Goal: Task Accomplishment & Management: Manage account settings

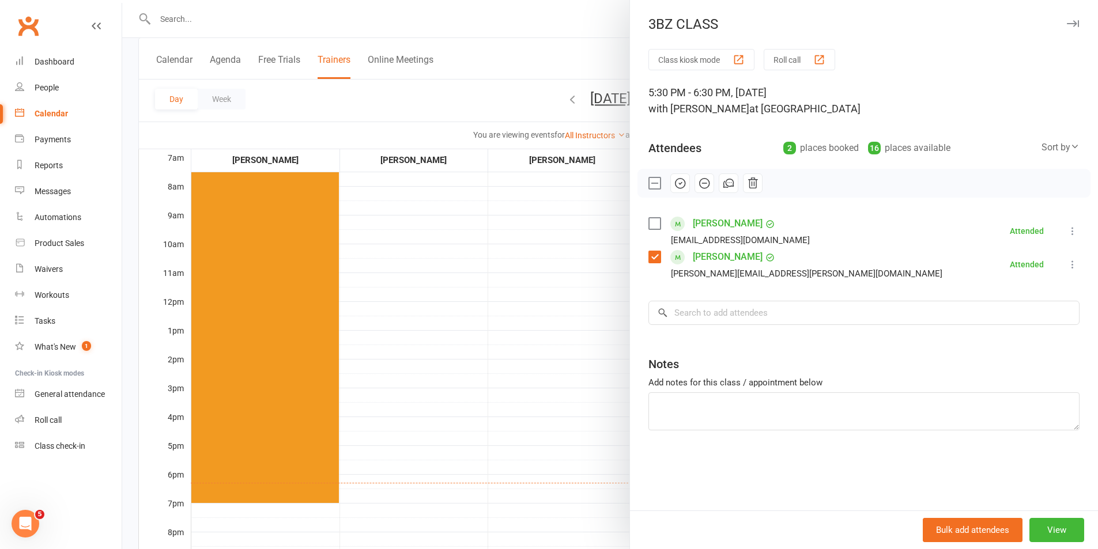
click at [573, 21] on div at bounding box center [610, 274] width 976 height 549
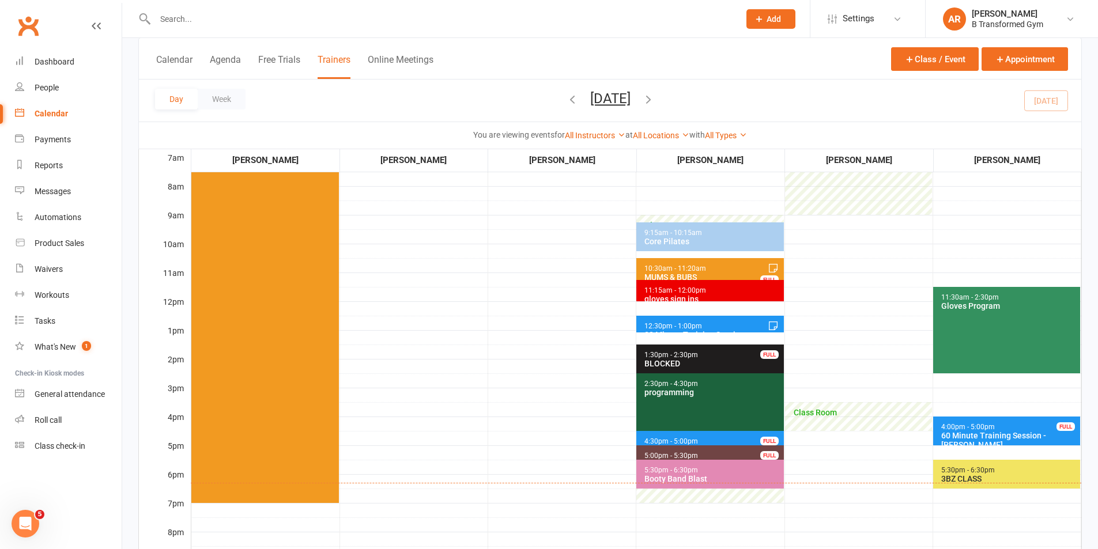
click at [655, 103] on icon "button" at bounding box center [648, 99] width 13 height 13
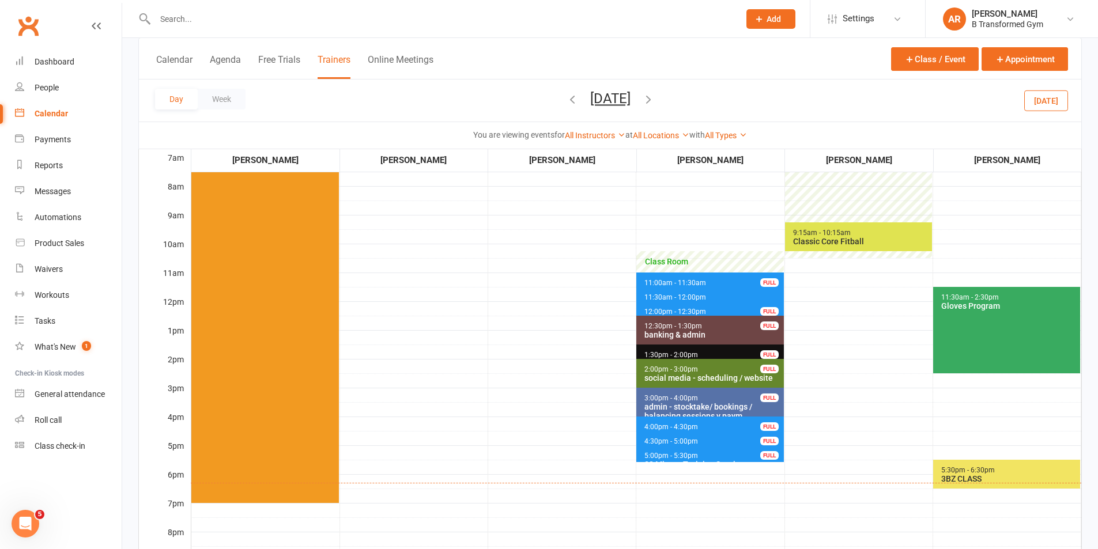
click at [1040, 325] on span "11:30am - 2:30pm Gloves Program" at bounding box center [1006, 330] width 147 height 86
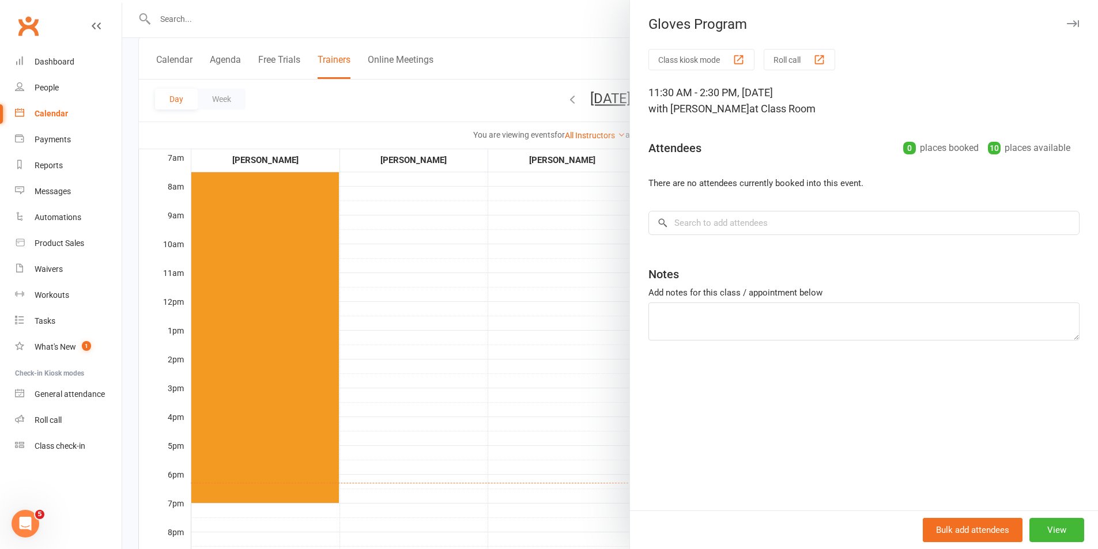
click at [586, 43] on div at bounding box center [610, 274] width 976 height 549
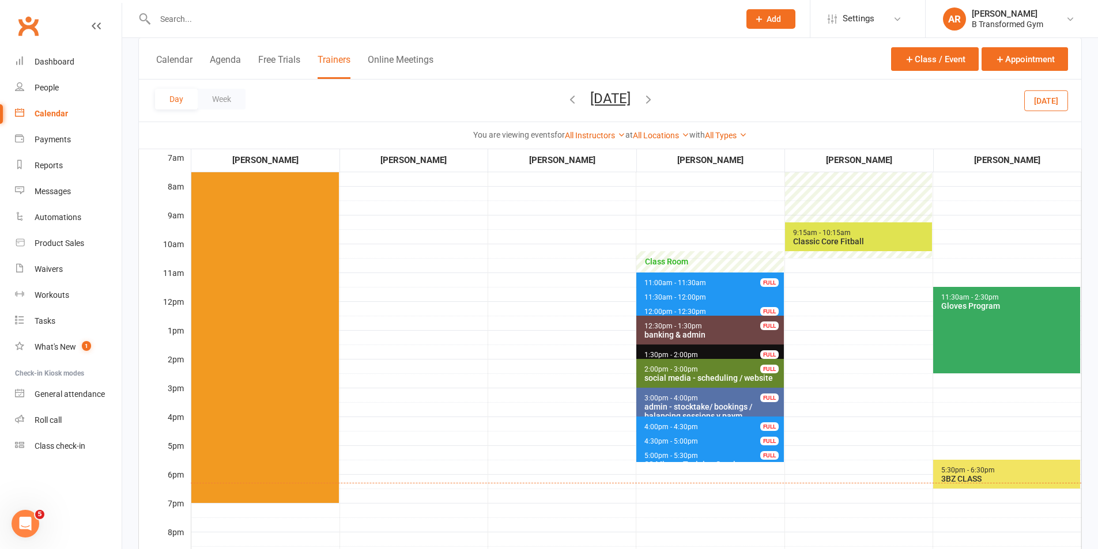
click at [566, 99] on icon "button" at bounding box center [572, 99] width 13 height 13
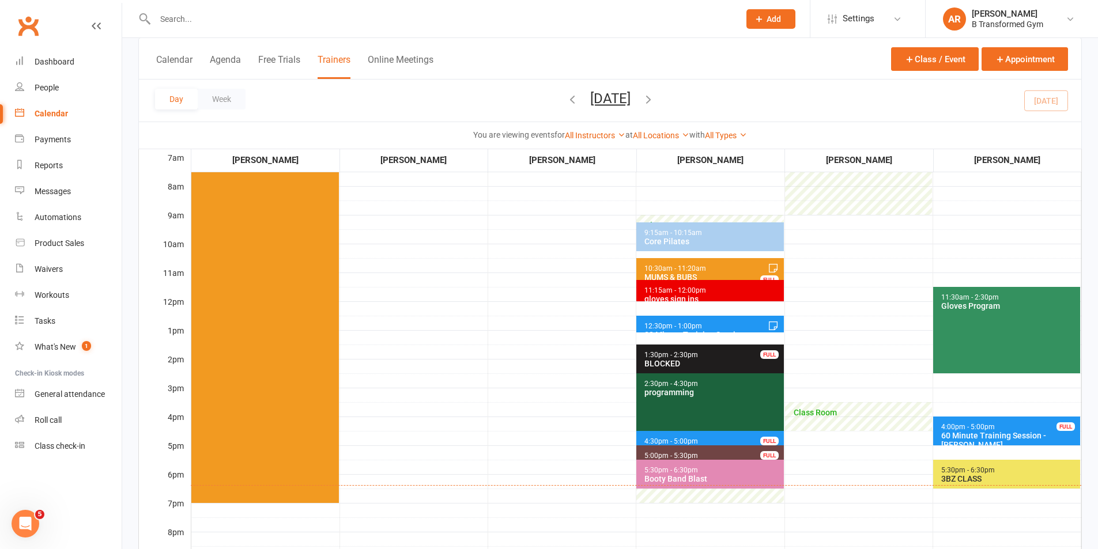
click at [1027, 480] on div "3BZ CLASS" at bounding box center [1009, 478] width 137 height 9
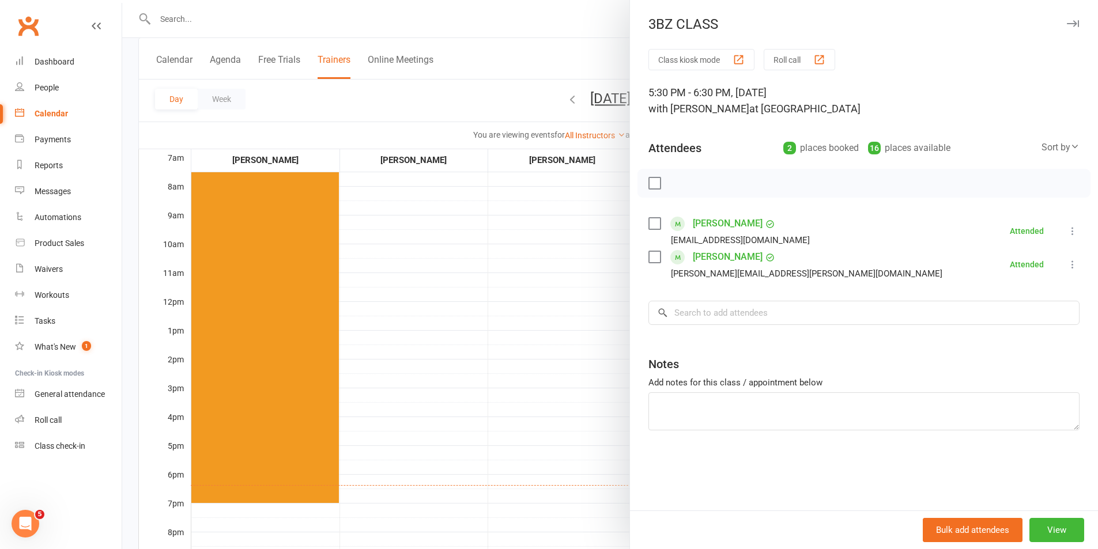
drag, startPoint x: 567, startPoint y: 439, endPoint x: 696, endPoint y: 495, distance: 139.9
click at [569, 440] on div at bounding box center [610, 274] width 976 height 549
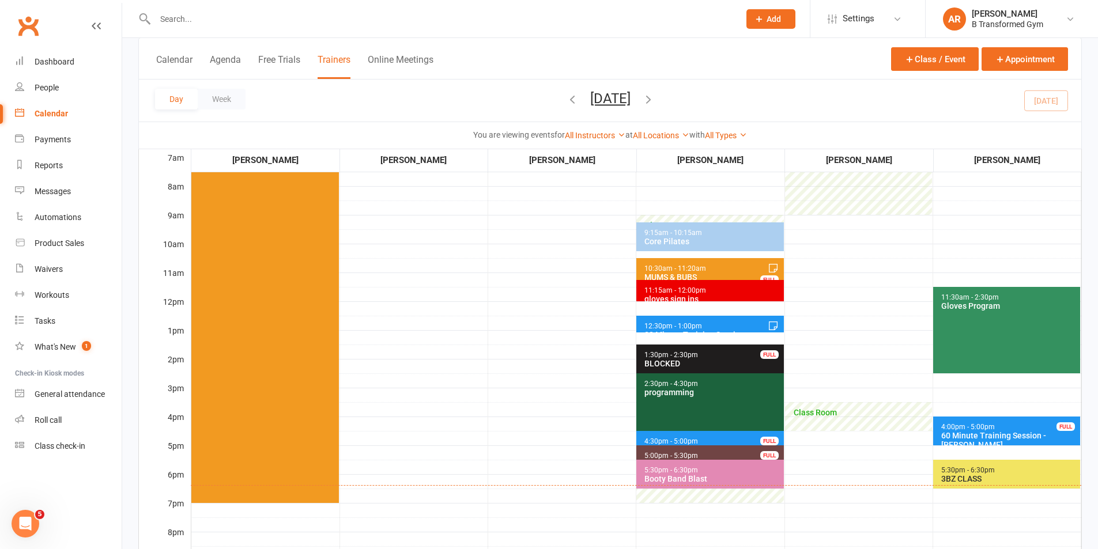
click at [699, 483] on div "Booty Band Blast" at bounding box center [712, 478] width 137 height 9
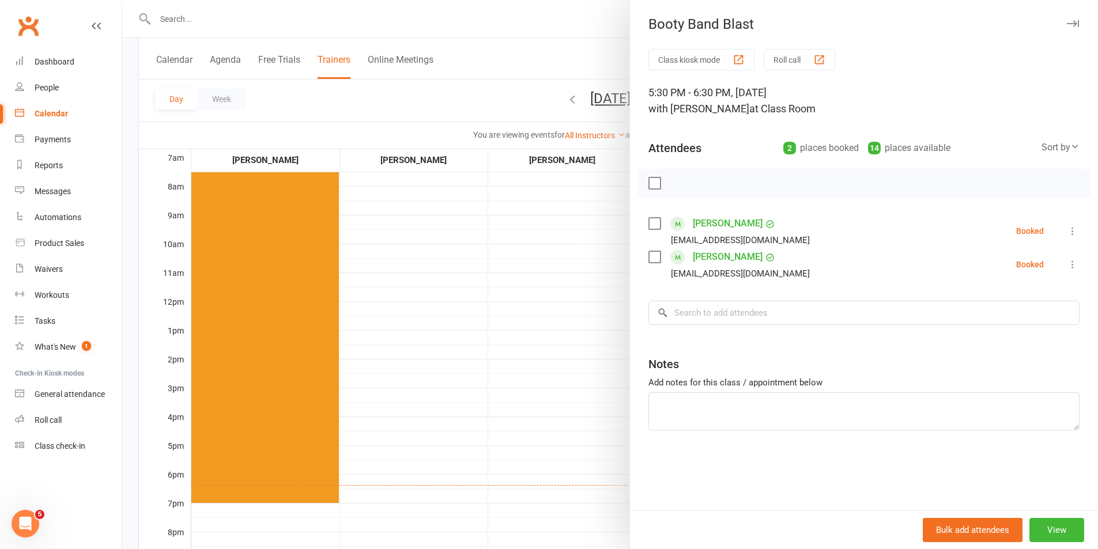
click at [552, 440] on div at bounding box center [610, 274] width 976 height 549
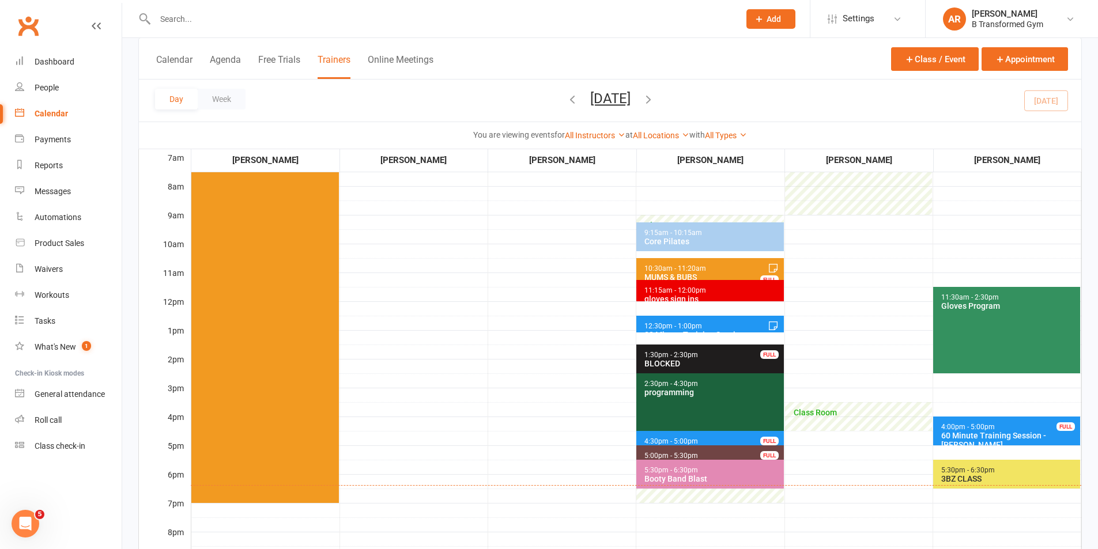
click at [673, 477] on div "Booty Band Blast" at bounding box center [712, 478] width 137 height 9
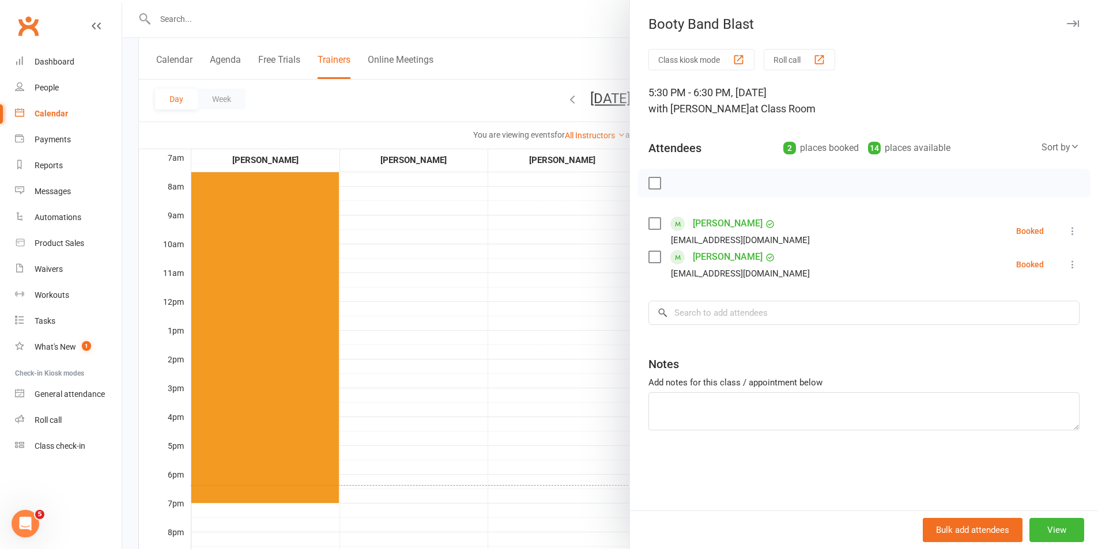
click at [648, 183] on label at bounding box center [654, 184] width 12 height 12
drag, startPoint x: 670, startPoint y: 187, endPoint x: 621, endPoint y: 62, distance: 134.5
click at [674, 188] on icon "button" at bounding box center [680, 183] width 13 height 13
click at [470, 334] on div at bounding box center [610, 274] width 976 height 549
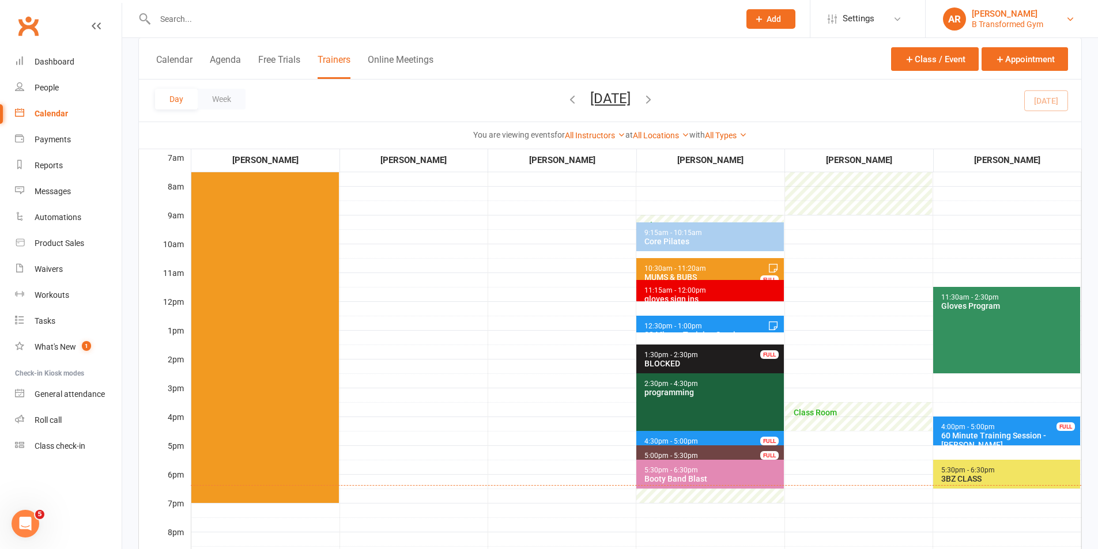
click at [1025, 27] on div "B Transformed Gym" at bounding box center [1007, 24] width 71 height 10
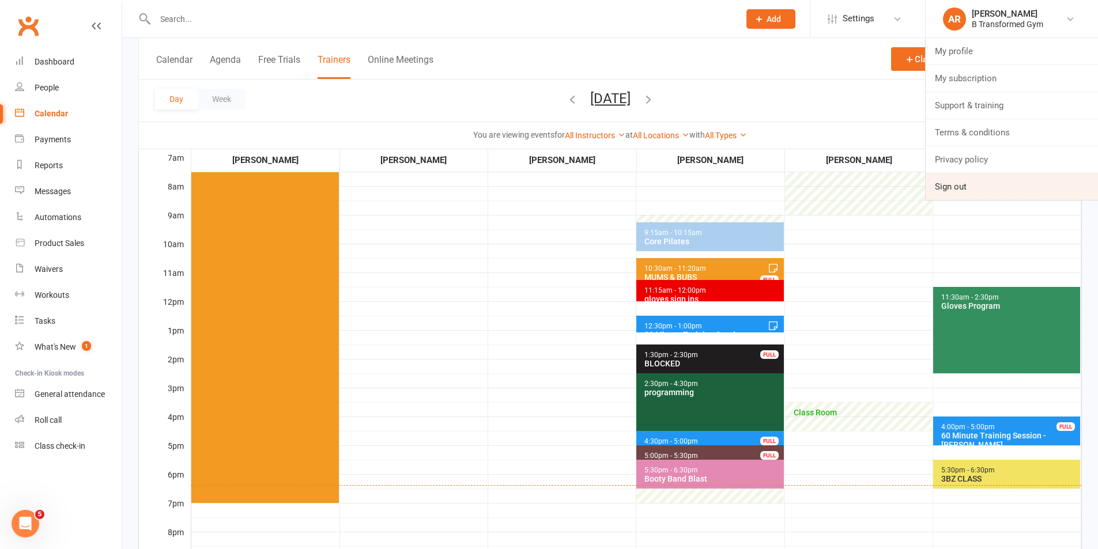
click at [955, 186] on link "Sign out" at bounding box center [1012, 187] width 172 height 27
